Goal: Information Seeking & Learning: Learn about a topic

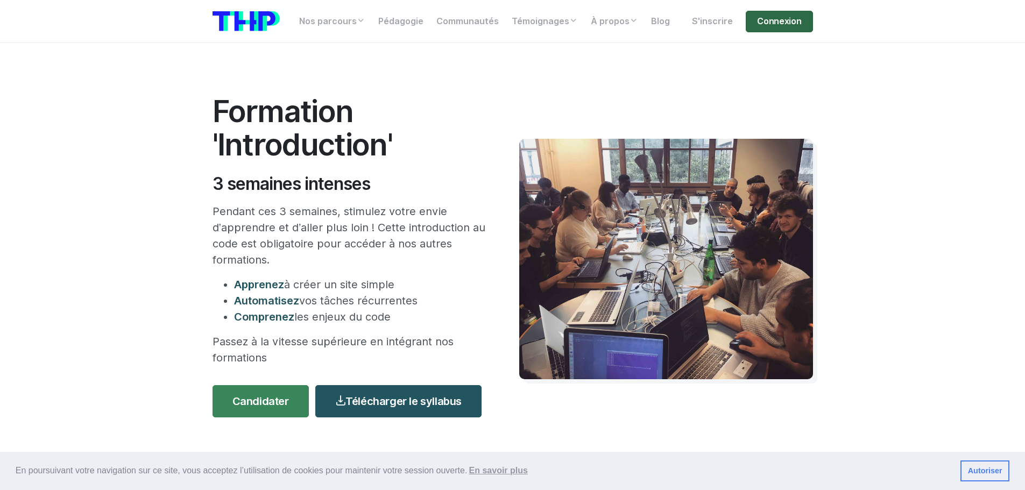
click at [772, 29] on link "Connexion" at bounding box center [778, 22] width 67 height 22
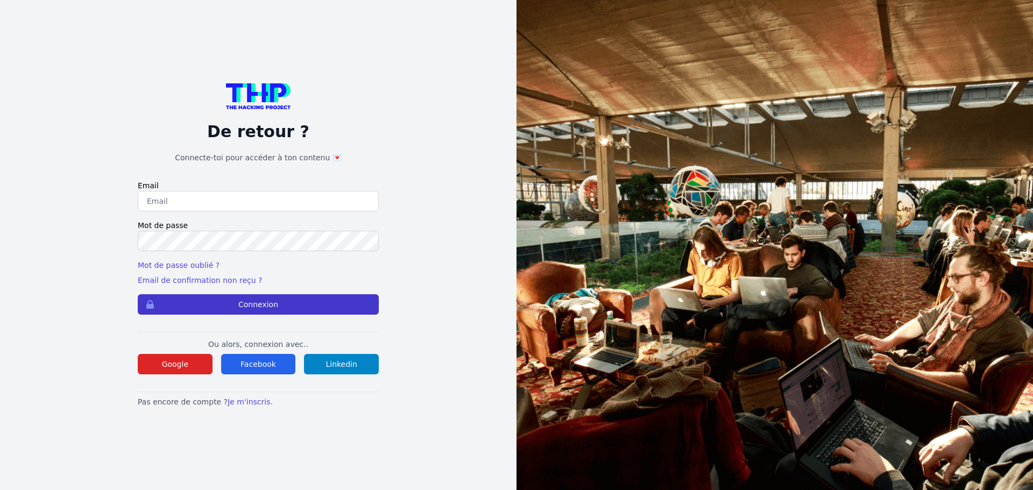
type input "jc.du31@hotmail.fr"
click at [240, 305] on button "Connexion" at bounding box center [258, 304] width 241 height 20
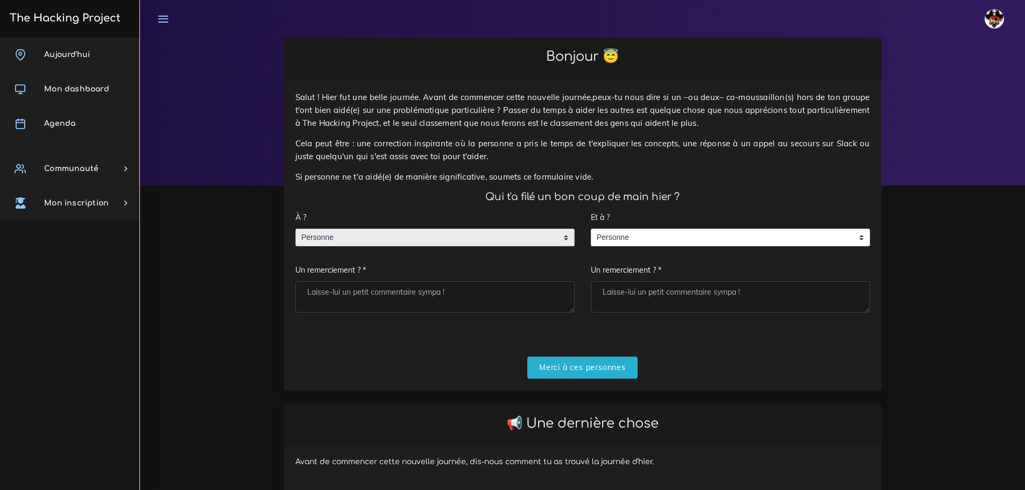
click at [377, 235] on span "Personne" at bounding box center [427, 237] width 262 height 17
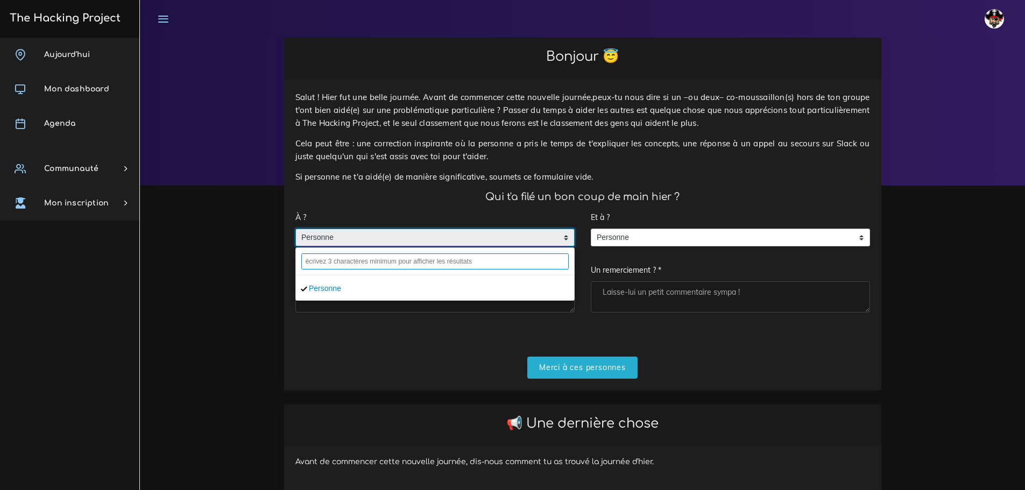
drag, startPoint x: 385, startPoint y: 257, endPoint x: 389, endPoint y: 261, distance: 6.5
click at [389, 261] on input "text" at bounding box center [434, 261] width 267 height 16
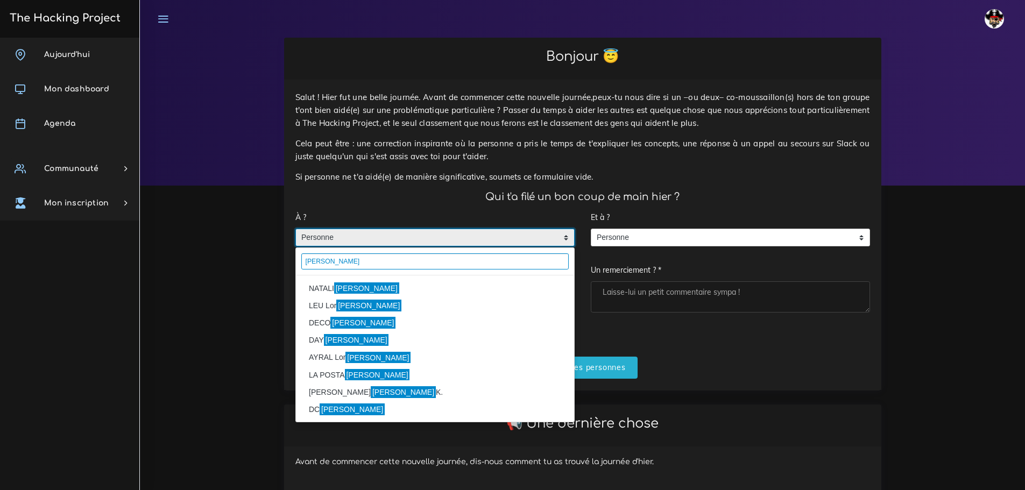
type input "Enzo"
click at [316, 289] on li "NATALI Enzo" at bounding box center [435, 288] width 278 height 17
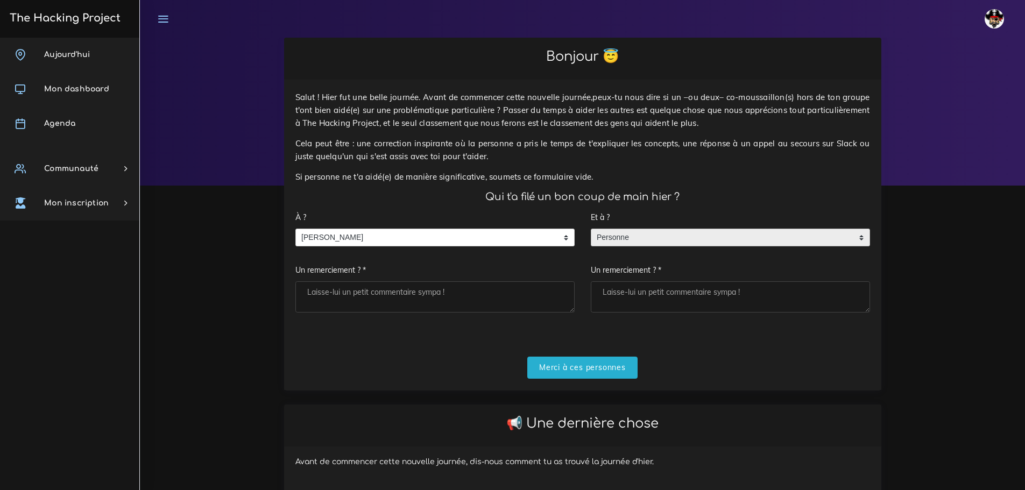
click at [643, 234] on span "Personne" at bounding box center [722, 237] width 262 height 17
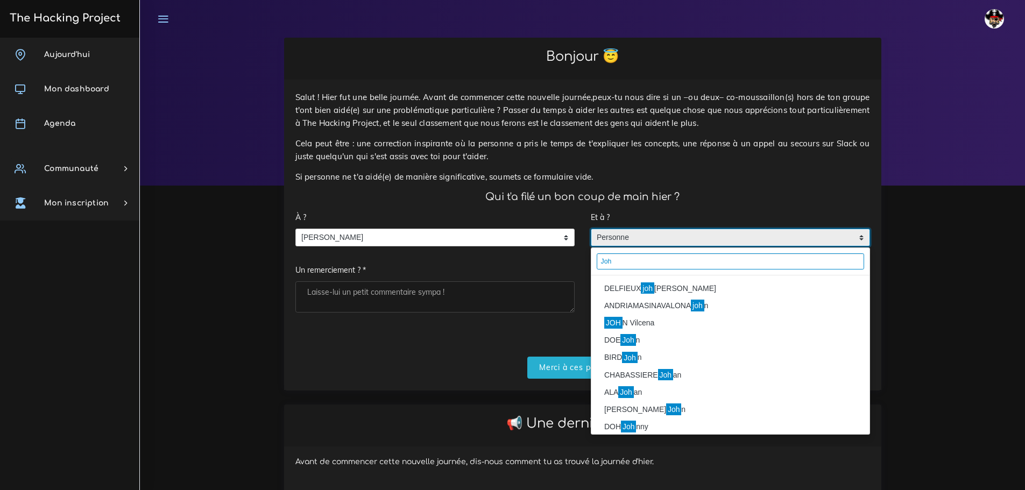
type input "Joh"
click at [626, 285] on li "DELFIEUX joh anna" at bounding box center [730, 288] width 278 height 17
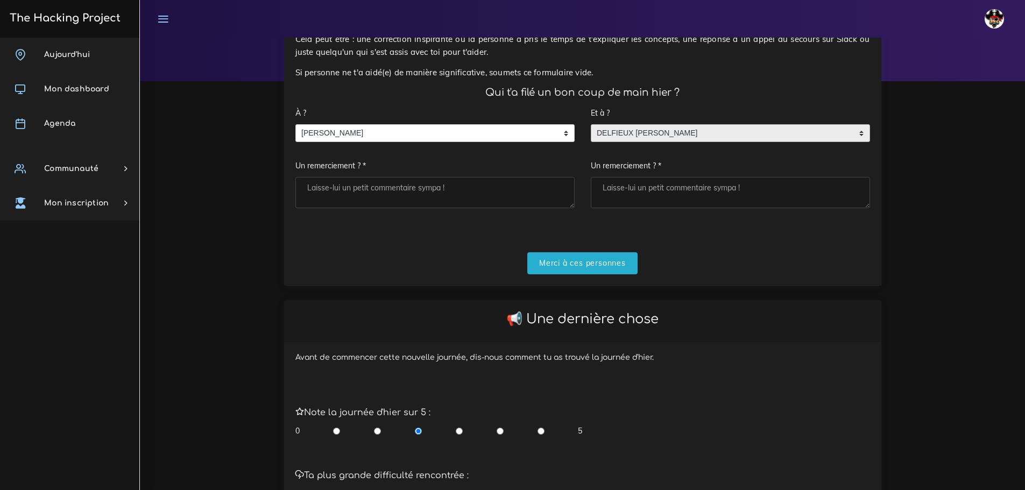
scroll to position [108, 0]
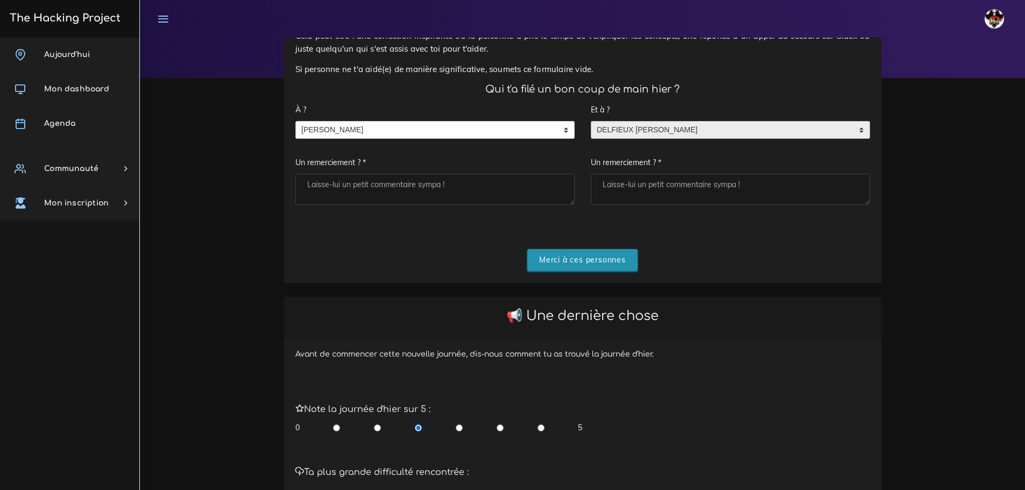
click at [581, 258] on input "Merci à ces personnes" at bounding box center [582, 260] width 110 height 22
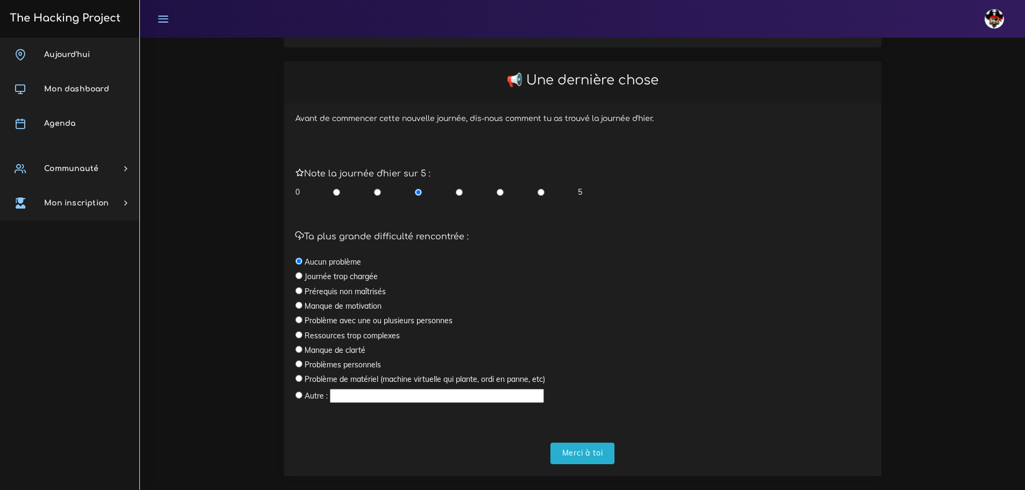
scroll to position [360, 0]
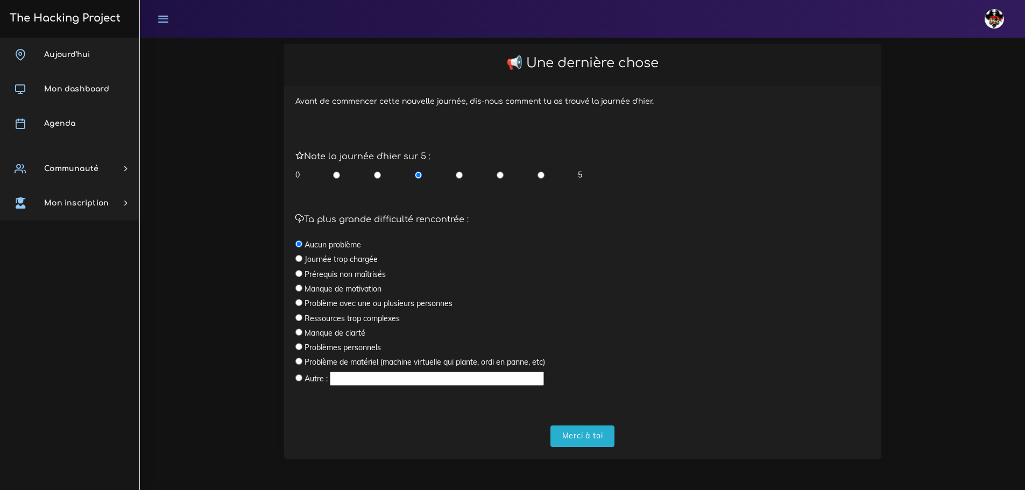
click at [375, 176] on input "radio" at bounding box center [377, 174] width 7 height 11
radio input "true"
click at [294, 274] on div "Ta plus grande difficulté rencontrée : Aucun problème Journée trop chargée Prér…" at bounding box center [582, 295] width 591 height 207
click at [296, 274] on input "radio" at bounding box center [298, 273] width 7 height 7
radio input "true"
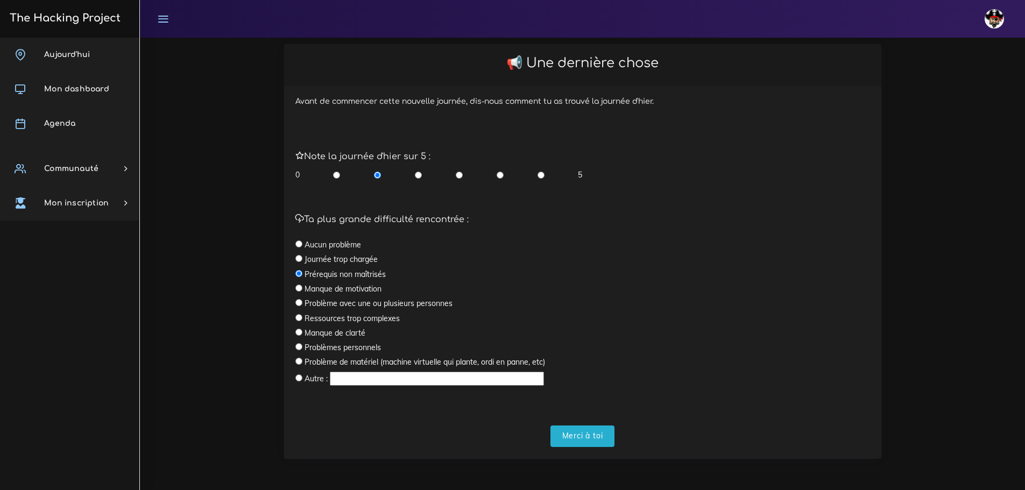
click at [308, 333] on label "Manque de clarté" at bounding box center [334, 333] width 61 height 11
click at [301, 333] on input "radio" at bounding box center [298, 332] width 7 height 7
radio input "true"
click at [575, 428] on input "Merci à toi" at bounding box center [582, 436] width 65 height 22
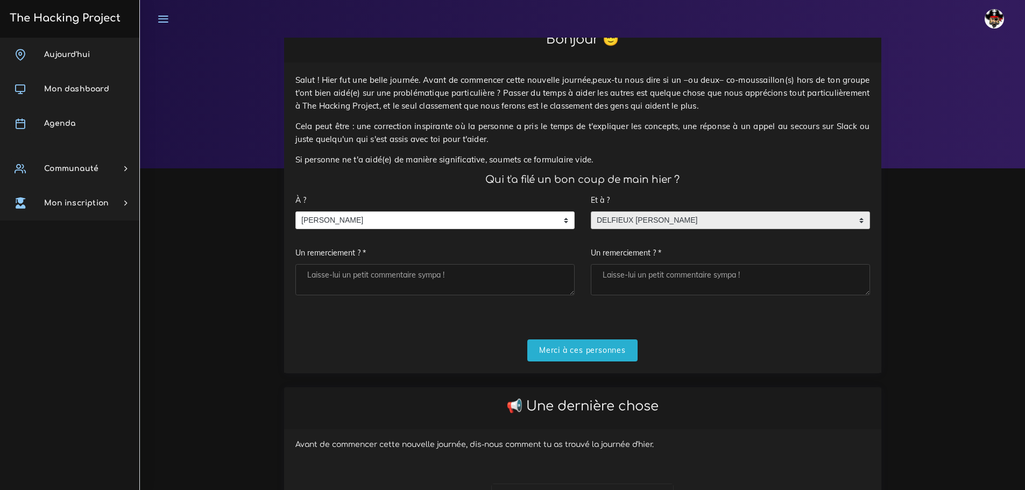
scroll to position [0, 0]
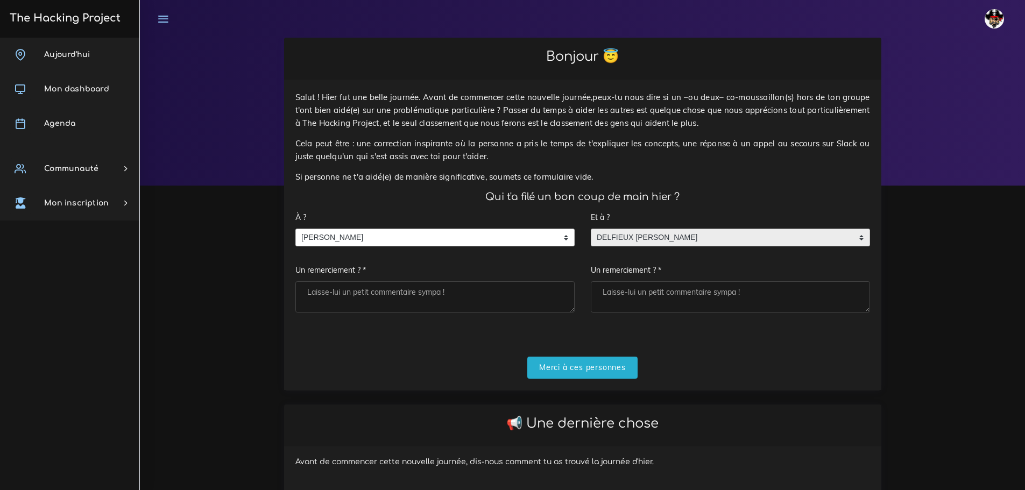
click at [438, 304] on textarea "Un remerciement ? *" at bounding box center [434, 296] width 279 height 31
click at [445, 239] on span "NATALI Enzo" at bounding box center [427, 237] width 262 height 17
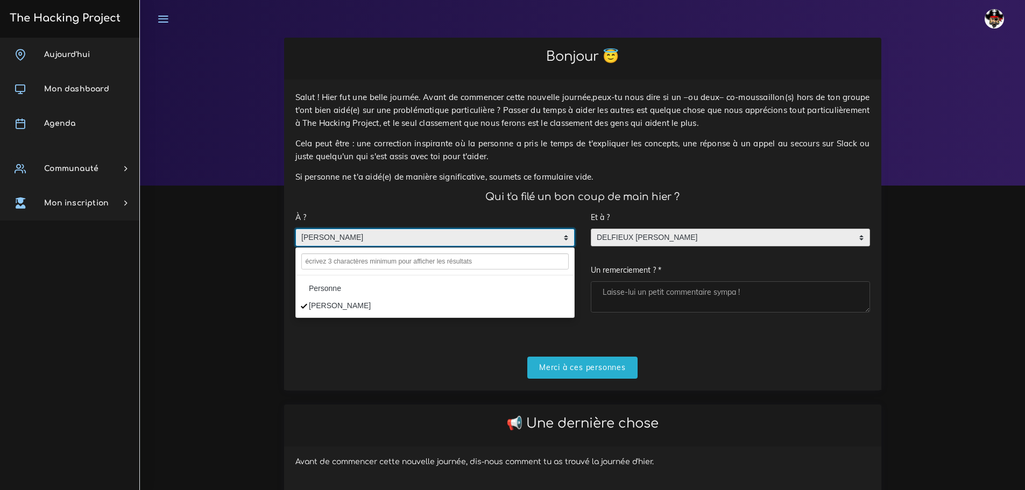
click at [363, 303] on li "NATALI Enzo" at bounding box center [435, 305] width 278 height 17
drag, startPoint x: 432, startPoint y: 237, endPoint x: 290, endPoint y: 239, distance: 142.5
click at [290, 239] on div "À ? Personne NATALI Enzo NATALI Enzo Personne NATALI Enzo Un remerciement ? *" at bounding box center [434, 265] width 295 height 117
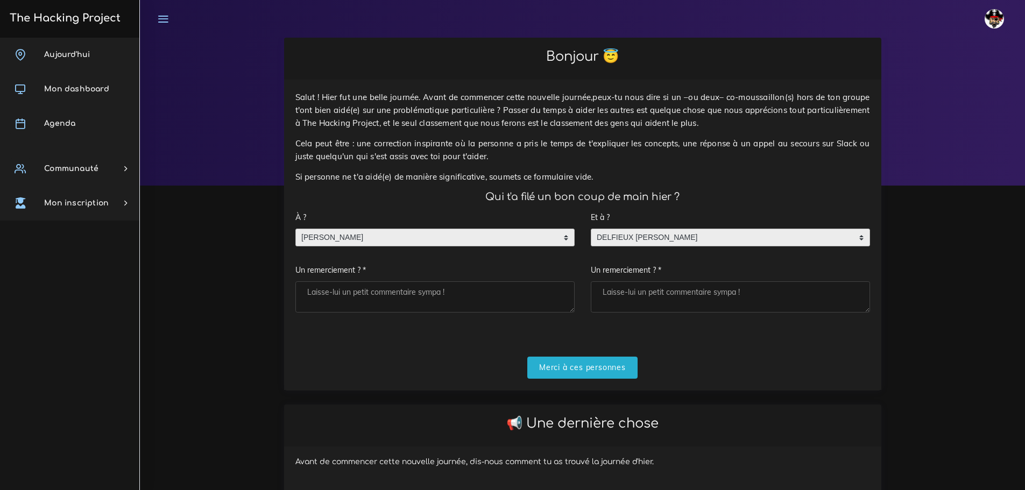
click at [365, 232] on span "NATALI Enzo" at bounding box center [427, 237] width 262 height 17
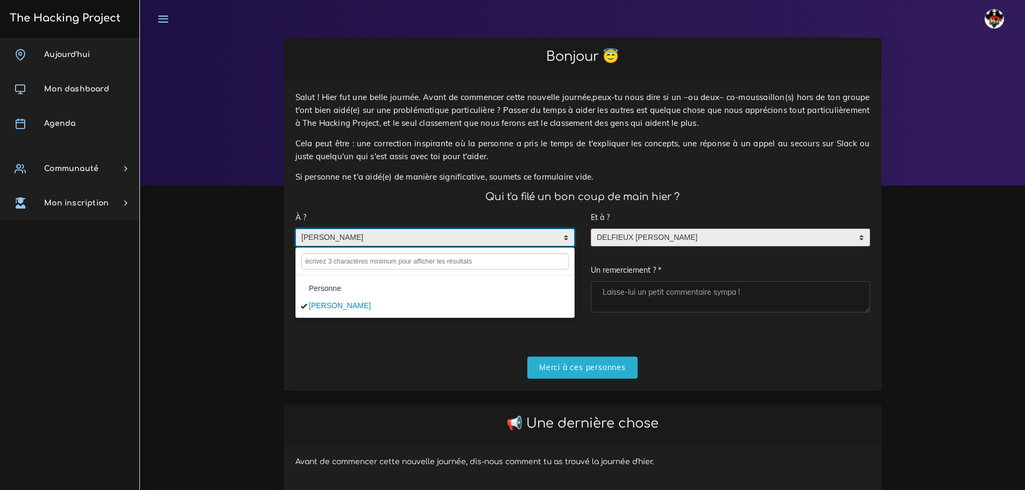
click at [286, 312] on div "Salut ! Hier fut une belle journée. Avant de commencer cette nouvelle journée,p…" at bounding box center [582, 235] width 597 height 310
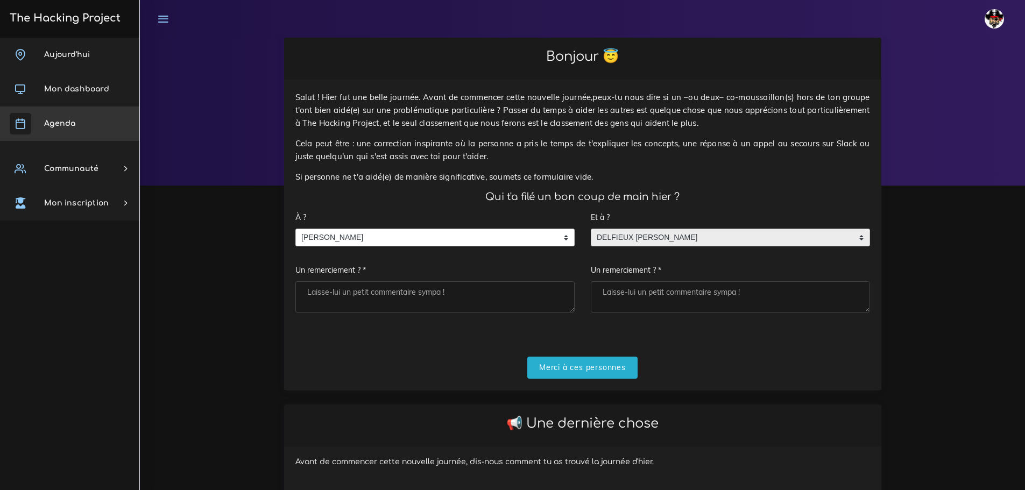
click at [93, 114] on link "Agenda" at bounding box center [69, 123] width 139 height 34
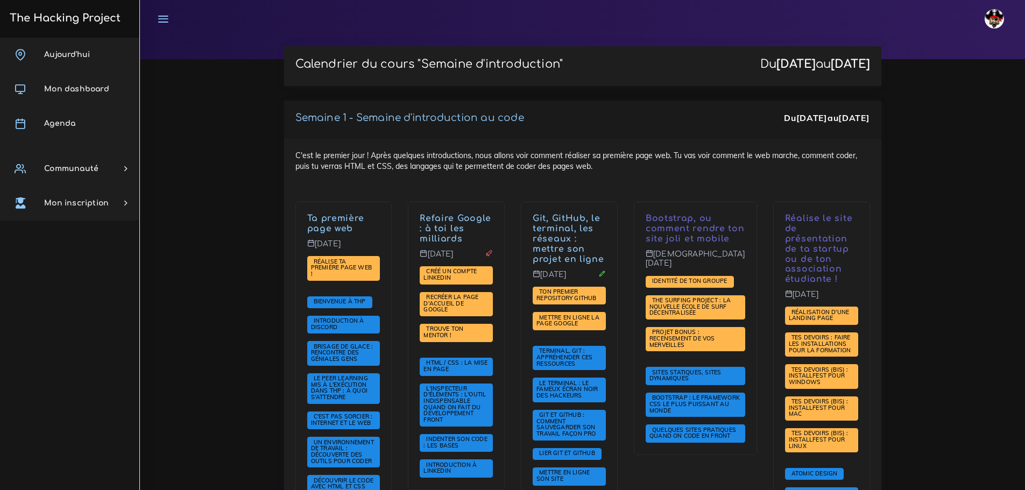
scroll to position [161, 0]
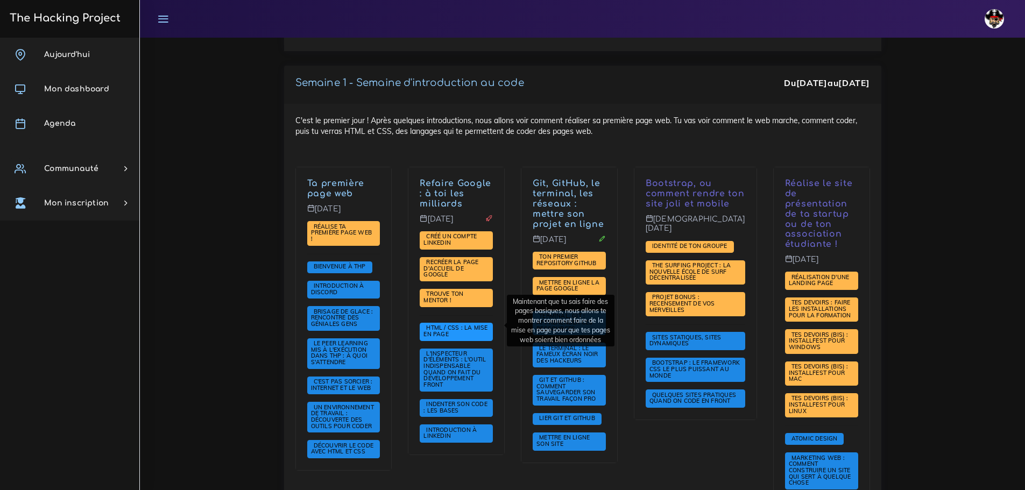
click at [458, 324] on span "HTML / CSS : la mise en page" at bounding box center [455, 331] width 64 height 14
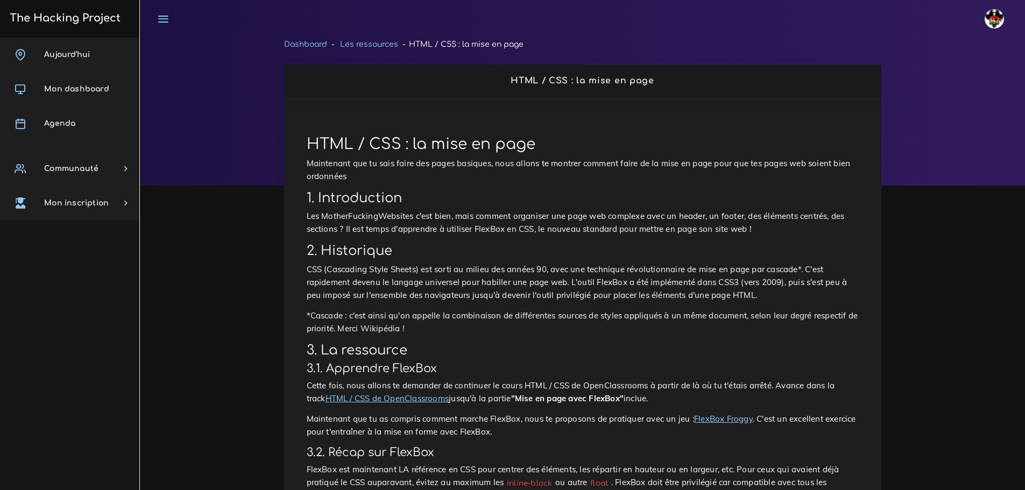
click at [393, 399] on link "HTML / CSS de OpenClassrooms" at bounding box center [387, 398] width 124 height 10
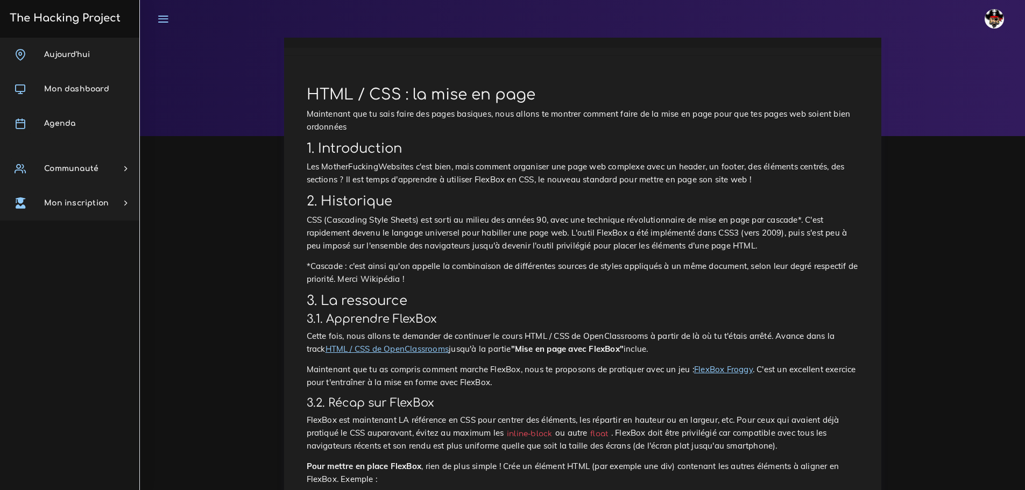
scroll to position [54, 0]
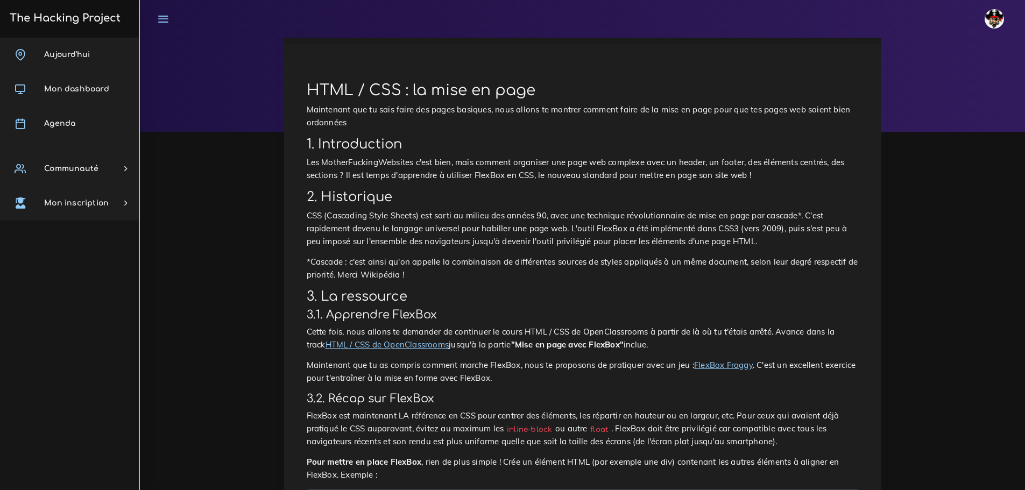
click at [734, 365] on link "FlexBox Froggy" at bounding box center [723, 365] width 59 height 10
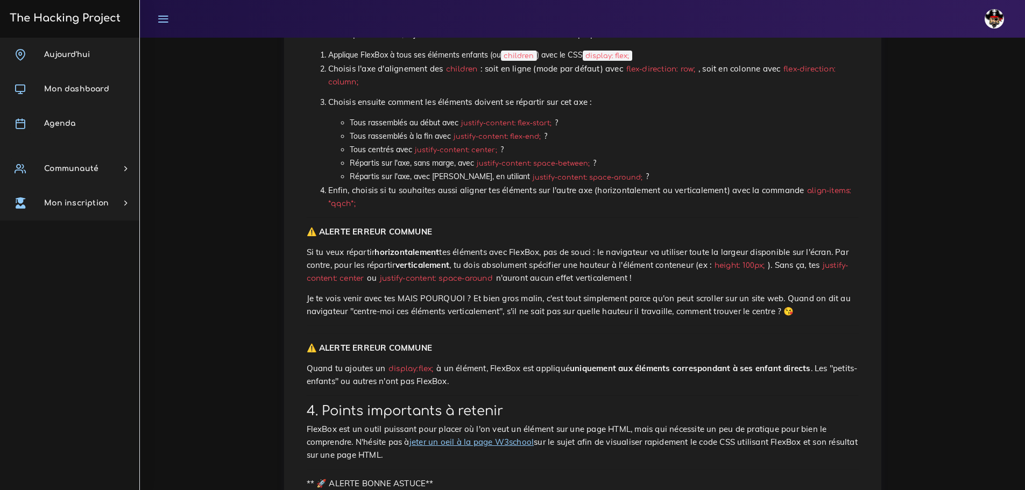
scroll to position [592, 0]
drag, startPoint x: 504, startPoint y: 274, endPoint x: 386, endPoint y: 274, distance: 117.8
click at [386, 274] on p "Si tu veux répartir horizontalement tes éléments avec FlexBox, pas de souci : l…" at bounding box center [583, 263] width 552 height 39
drag, startPoint x: 447, startPoint y: 281, endPoint x: 477, endPoint y: 276, distance: 30.0
click at [447, 281] on code "justify-content: space-around" at bounding box center [436, 276] width 119 height 11
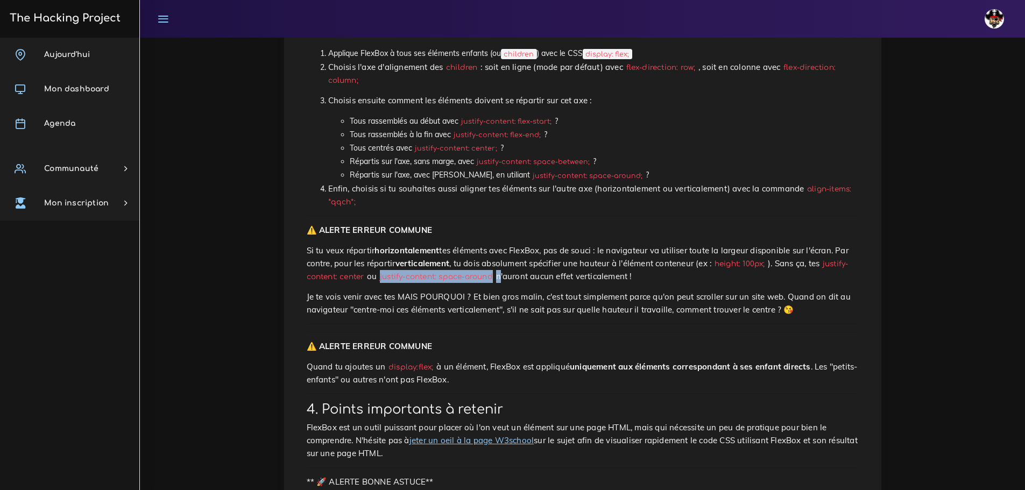
click at [495, 272] on code "justify-content: space-around" at bounding box center [436, 276] width 119 height 11
drag, startPoint x: 501, startPoint y: 278, endPoint x: 385, endPoint y: 280, distance: 116.2
click at [385, 280] on code "justify-content: space-around" at bounding box center [436, 276] width 119 height 11
copy code "justify-content: space-around"
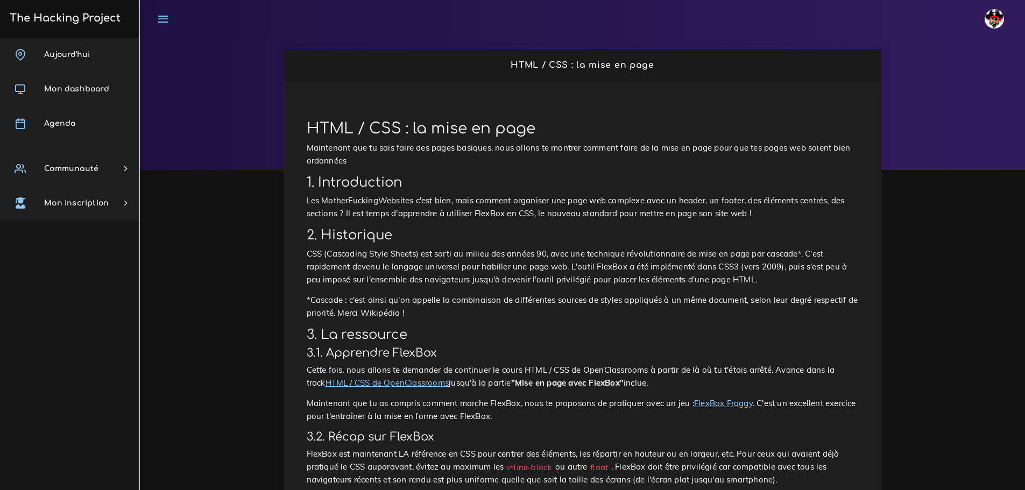
scroll to position [0, 0]
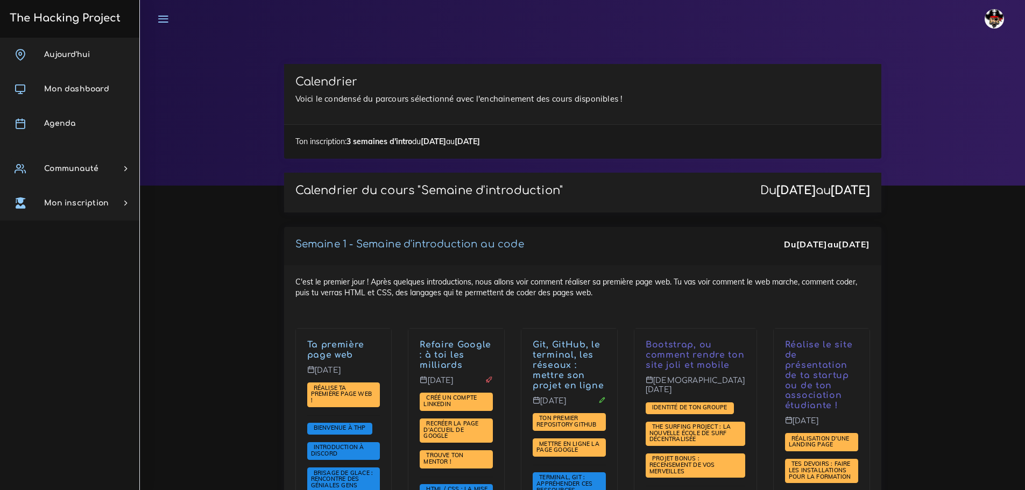
scroll to position [161, 0]
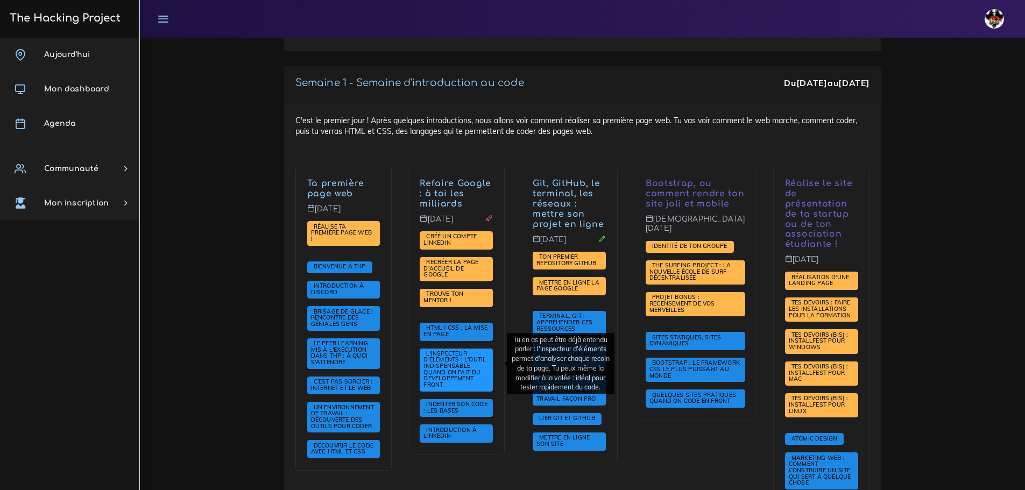
click at [478, 380] on span "L'inspecteur d'éléments : l'outil indispensable quand on fait du développement …" at bounding box center [456, 370] width 73 height 43
click at [454, 353] on span "L'inspecteur d'éléments : l'outil indispensable quand on fait du développement …" at bounding box center [454, 369] width 62 height 39
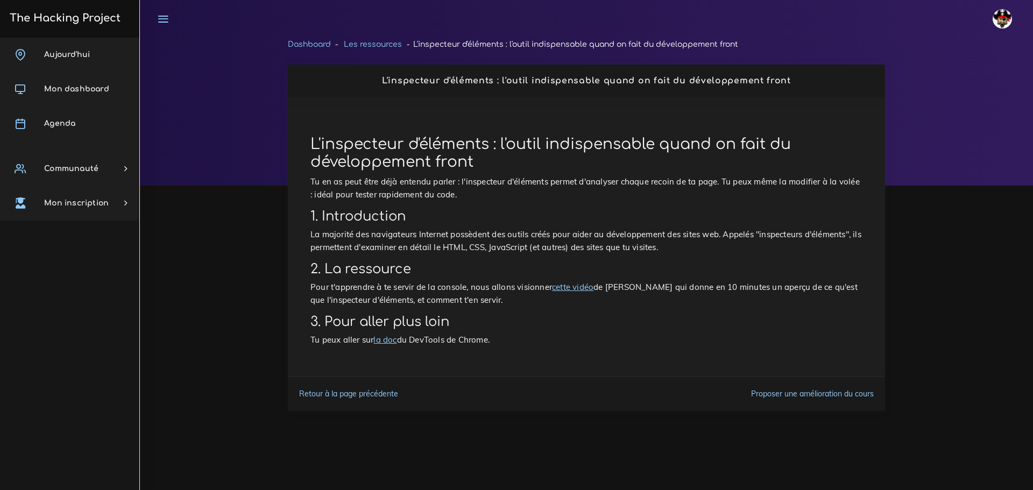
click at [561, 286] on link "cette vidéo" at bounding box center [572, 287] width 41 height 10
click at [385, 340] on link "la doc" at bounding box center [384, 340] width 23 height 10
click at [312, 40] on link "Dashboard" at bounding box center [309, 44] width 43 height 8
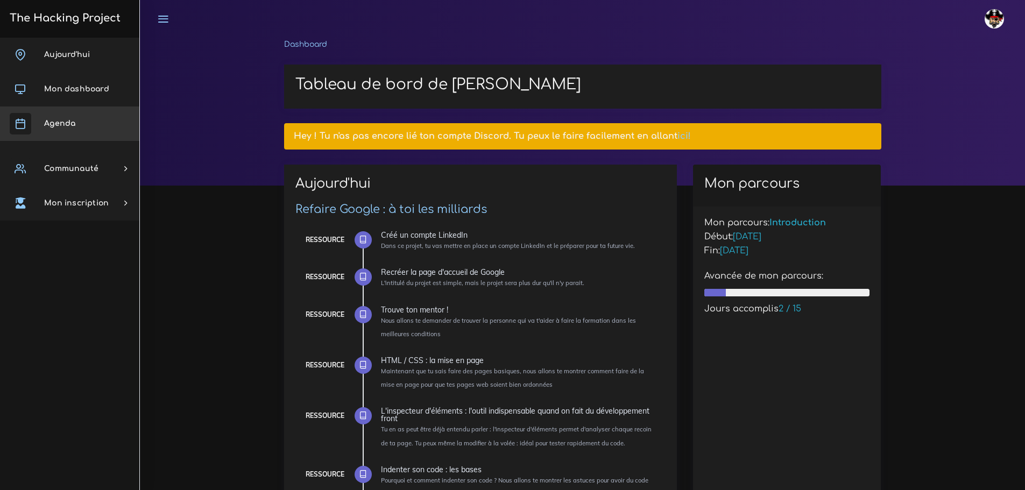
click at [67, 105] on link "Mon dashboard" at bounding box center [69, 89] width 139 height 34
click at [67, 124] on span "Agenda" at bounding box center [59, 123] width 31 height 8
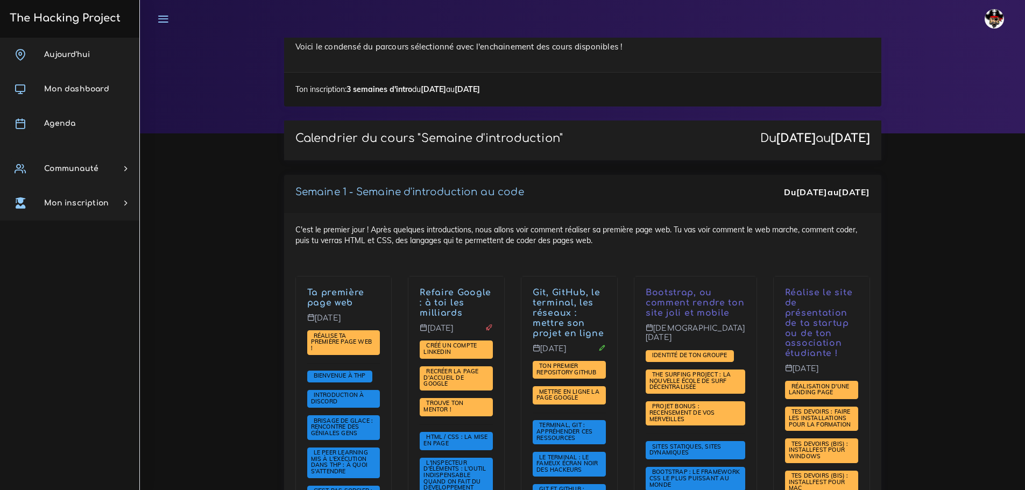
scroll to position [215, 0]
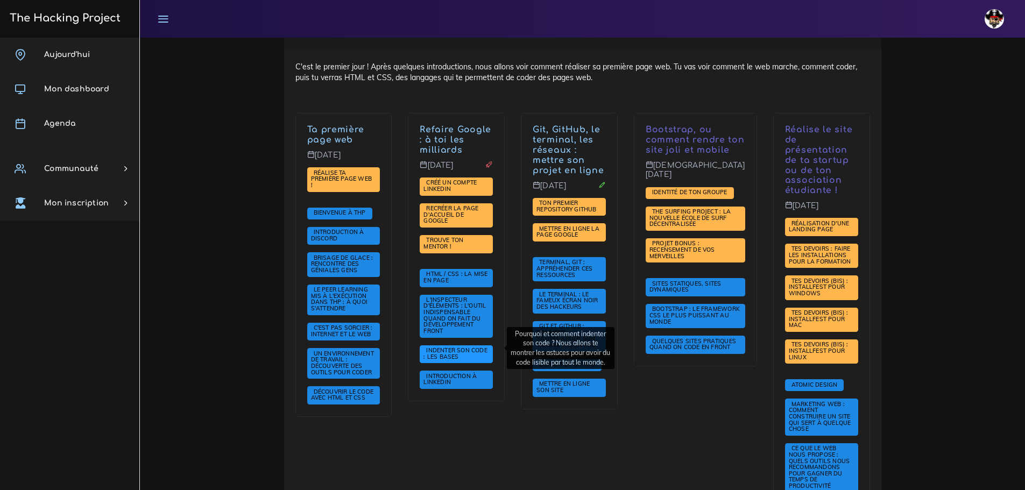
click at [465, 352] on span "Indenter son code : les bases" at bounding box center [456, 354] width 73 height 18
click at [453, 346] on span "Indenter son code : les bases" at bounding box center [455, 353] width 64 height 14
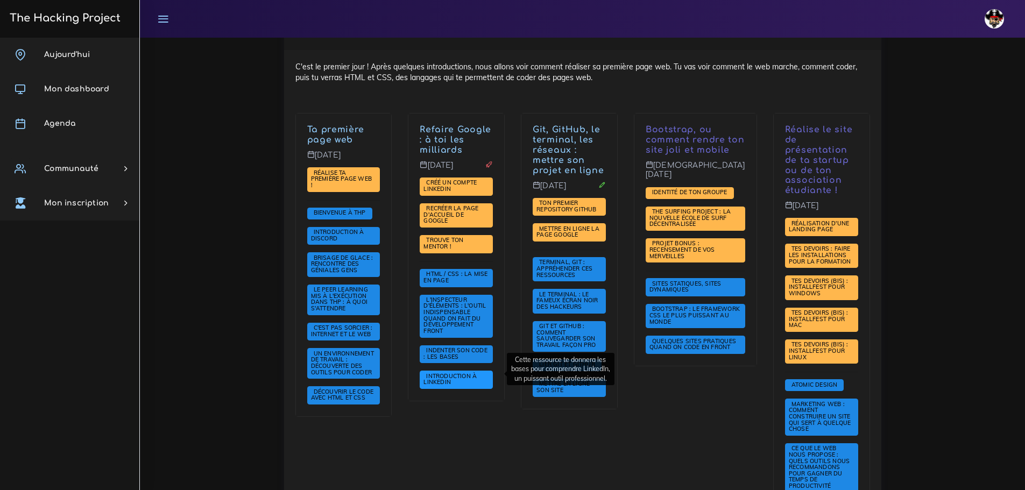
click at [448, 372] on span "Introduction à LinkedIn" at bounding box center [449, 379] width 53 height 14
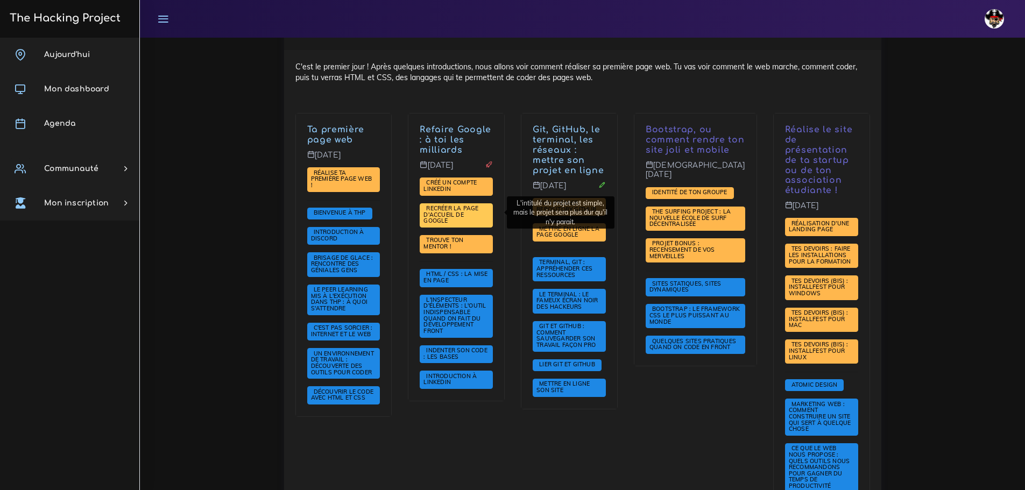
click at [467, 216] on span "Recréer la page d'accueil de Google" at bounding box center [450, 214] width 55 height 20
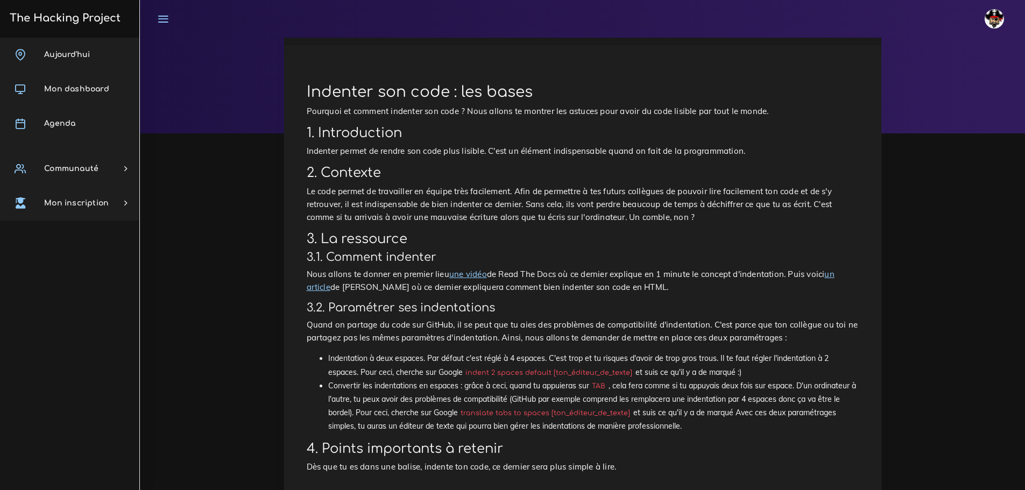
scroll to position [54, 0]
click at [475, 269] on link "une vidéo" at bounding box center [468, 272] width 38 height 10
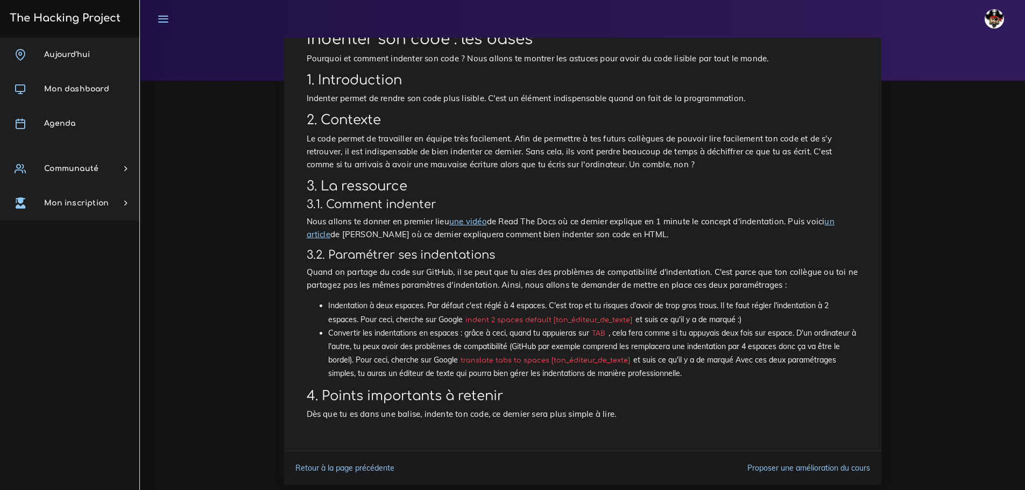
scroll to position [108, 0]
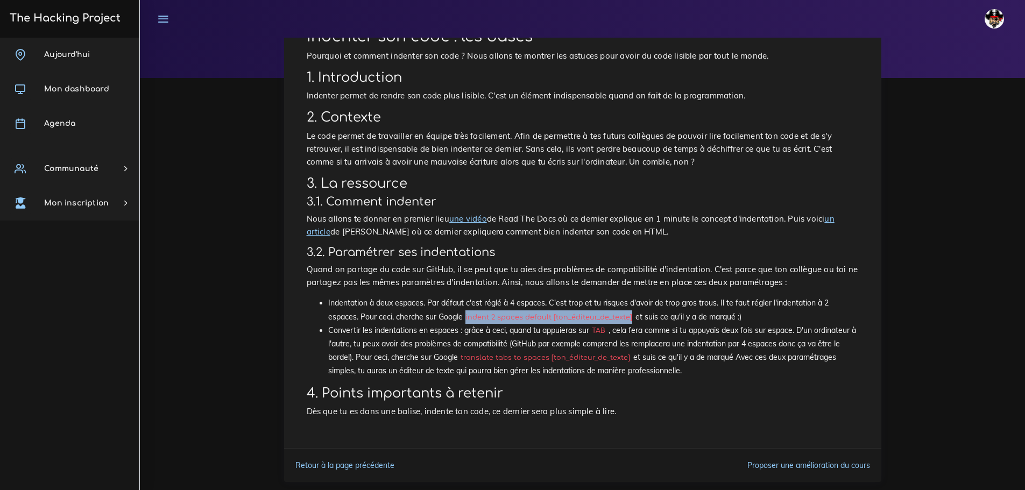
drag, startPoint x: 464, startPoint y: 315, endPoint x: 627, endPoint y: 320, distance: 163.0
click at [627, 320] on code "indent 2 spaces default [ton_éditeur_de_texte]" at bounding box center [549, 317] width 173 height 11
copy code "indent 2 spaces default [ton_éditeur_de_texte]"
click at [463, 360] on li "Convertir les indentations en espaces : grâce à ceci, quand tu appuieras sur TA…" at bounding box center [593, 351] width 530 height 54
click at [464, 360] on code "translate tabs to spaces [ton_éditeur_de_texte]" at bounding box center [545, 357] width 175 height 11
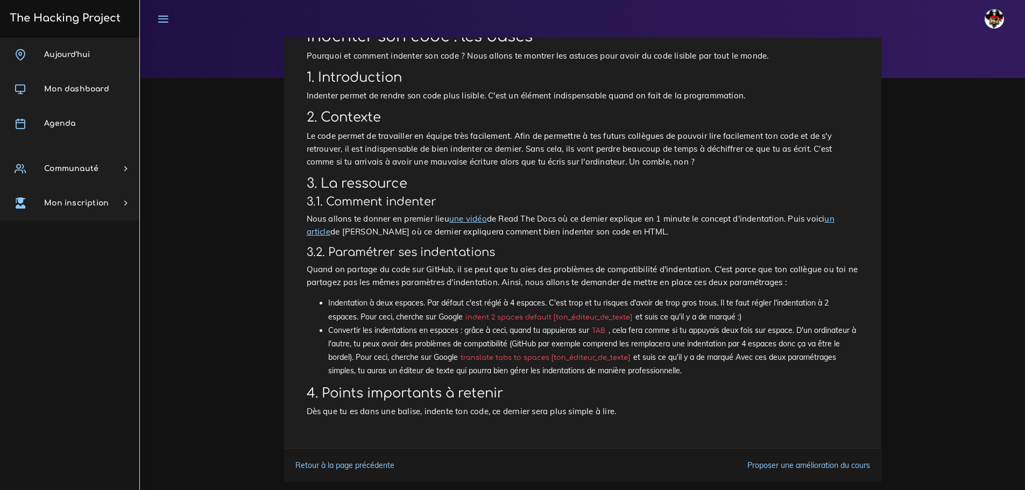
click at [481, 361] on code "translate tabs to spaces [ton_éditeur_de_texte]" at bounding box center [545, 357] width 175 height 11
drag, startPoint x: 465, startPoint y: 360, endPoint x: 533, endPoint y: 364, distance: 68.4
click at [534, 364] on li "Convertir les indentations en espaces : grâce à ceci, quand tu appuieras sur TA…" at bounding box center [593, 351] width 530 height 54
click at [455, 361] on li "Convertir les indentations en espaces : grâce à ceci, quand tu appuieras sur TA…" at bounding box center [593, 351] width 530 height 54
drag, startPoint x: 460, startPoint y: 360, endPoint x: 473, endPoint y: 359, distance: 12.9
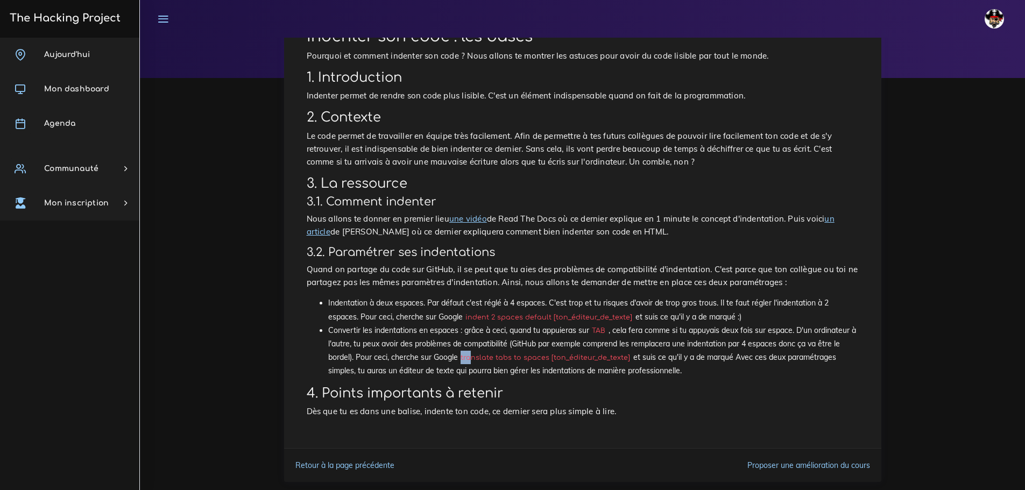
click at [473, 359] on code "translate tabs to spaces [ton_éditeur_de_texte]" at bounding box center [545, 357] width 175 height 11
click at [465, 360] on code "translate tabs to spaces [ton_éditeur_de_texte]" at bounding box center [545, 357] width 175 height 11
click at [461, 360] on code "translate tabs to spaces [ton_éditeur_de_texte]" at bounding box center [545, 357] width 175 height 11
click at [462, 360] on code "translate tabs to spaces [ton_éditeur_de_texte]" at bounding box center [545, 357] width 175 height 11
click at [464, 360] on code "translate tabs to spaces [ton_éditeur_de_texte]" at bounding box center [545, 357] width 175 height 11
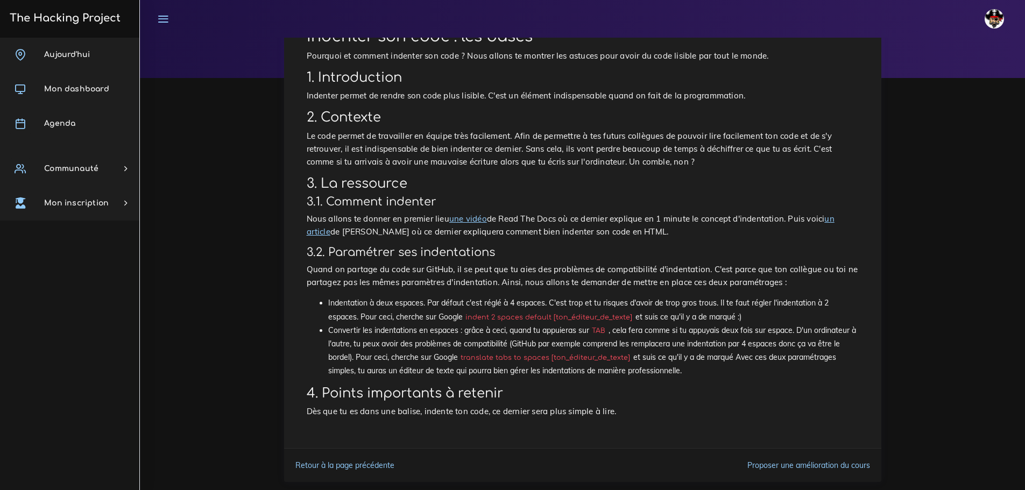
click at [464, 360] on code "translate tabs to spaces [ton_éditeur_de_texte]" at bounding box center [545, 357] width 175 height 11
click at [464, 359] on code "translate tabs to spaces [ton_éditeur_de_texte]" at bounding box center [545, 357] width 175 height 11
drag, startPoint x: 464, startPoint y: 359, endPoint x: 547, endPoint y: 360, distance: 83.4
click at [547, 360] on code "translate tabs to spaces [ton_éditeur_de_texte]" at bounding box center [545, 357] width 175 height 11
copy code "translate tabs to spaces"
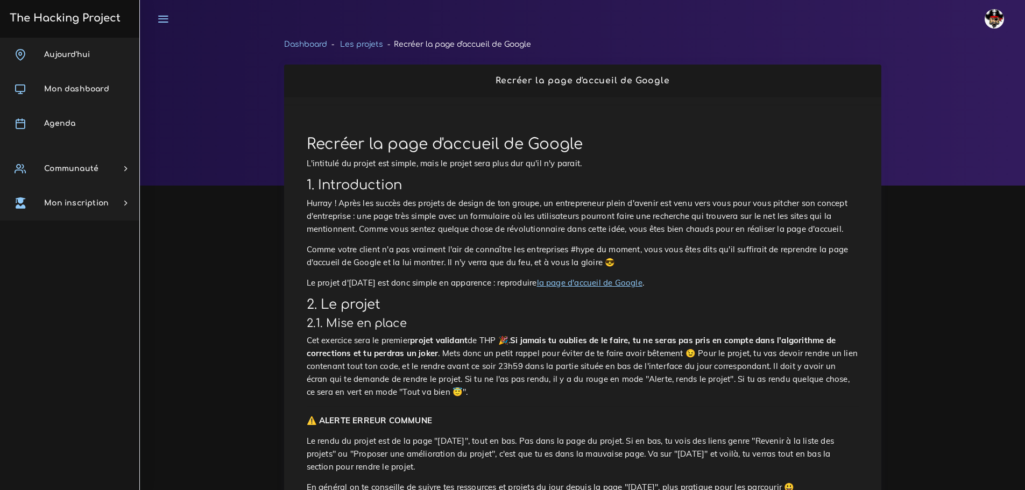
click at [579, 279] on link "la page d'accueil de Google" at bounding box center [589, 283] width 105 height 10
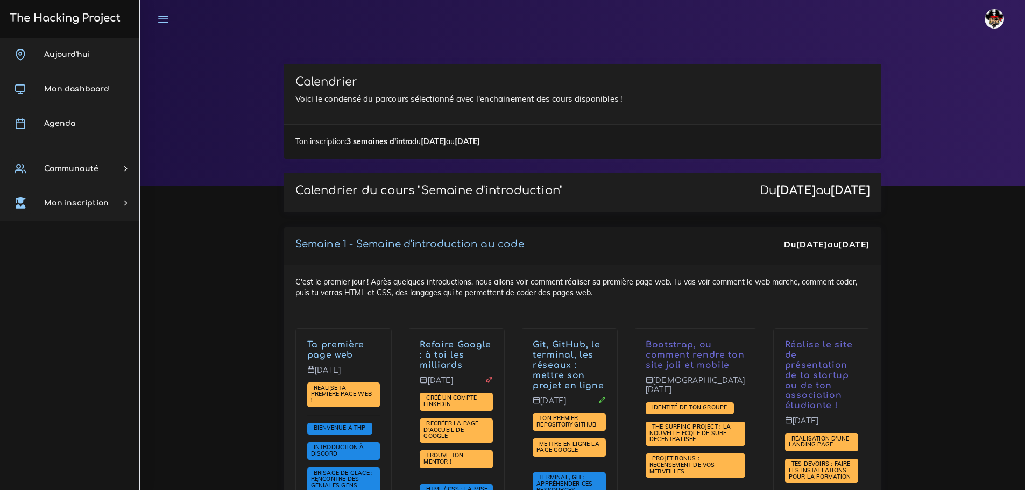
scroll to position [215, 0]
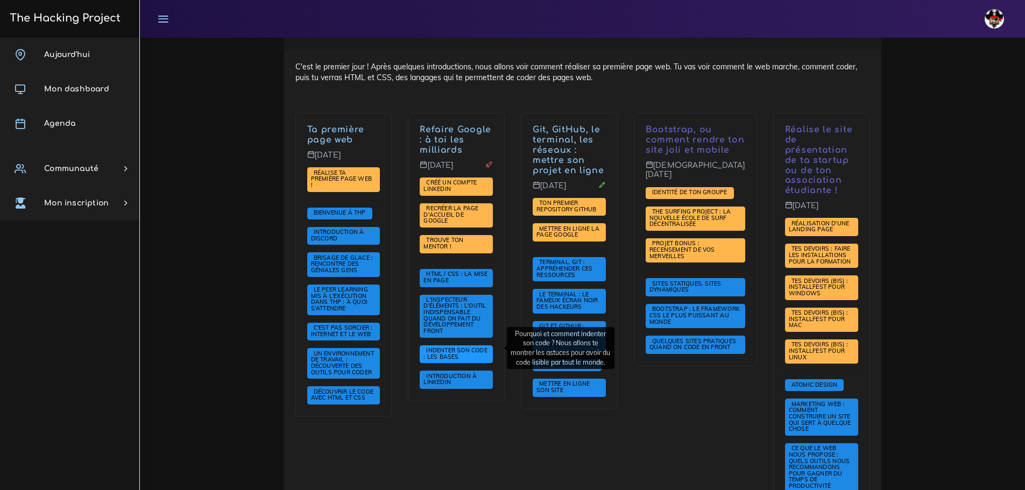
click at [454, 347] on span "Indenter son code : les bases" at bounding box center [455, 353] width 64 height 14
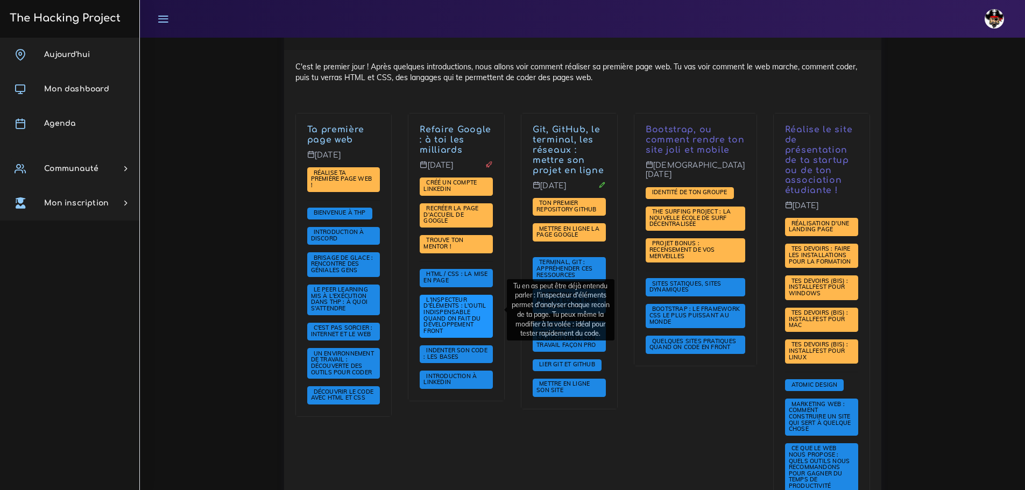
click at [476, 307] on span "L'inspecteur d'éléments : l'outil indispensable quand on fait du développement …" at bounding box center [454, 315] width 62 height 39
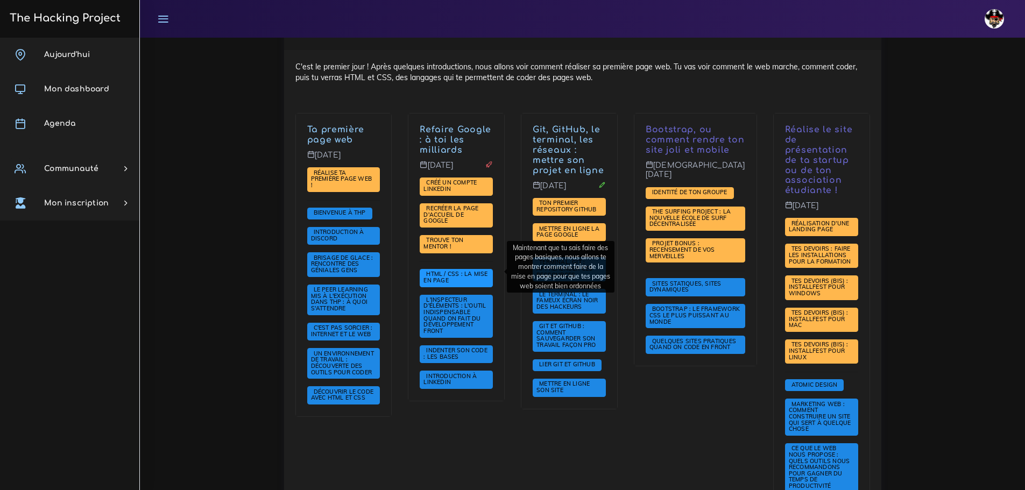
click at [468, 272] on span "HTML / CSS : la mise en page" at bounding box center [456, 278] width 73 height 18
click at [443, 270] on span "HTML / CSS : la mise en page" at bounding box center [455, 277] width 64 height 14
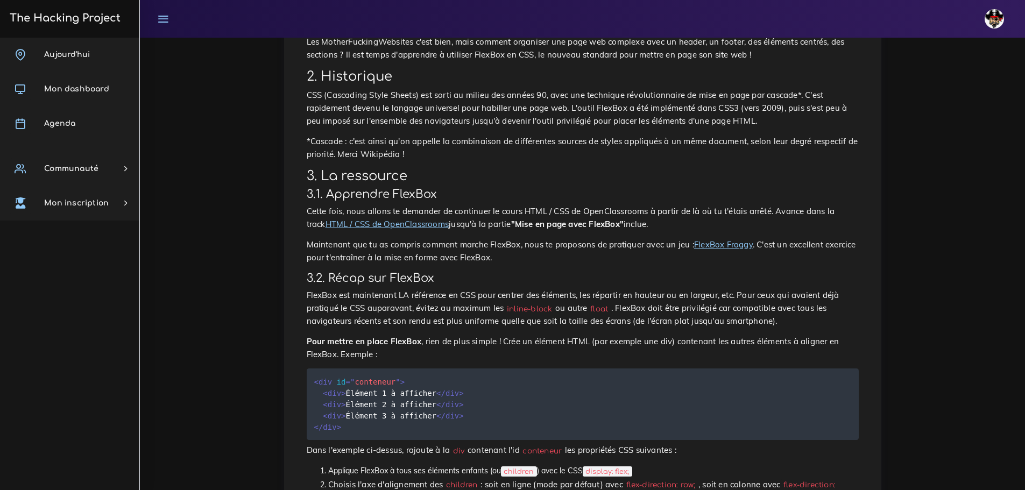
scroll to position [173, 0]
